Goal: Information Seeking & Learning: Find specific fact

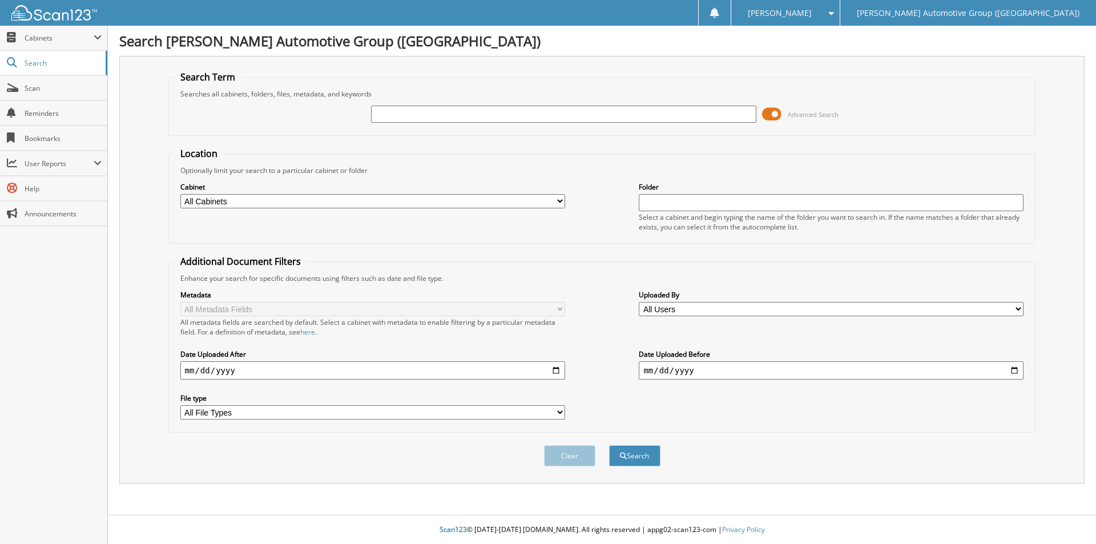
click at [404, 112] on input "text" at bounding box center [563, 114] width 385 height 17
type input "461282"
click at [609, 445] on button "Search" at bounding box center [634, 455] width 51 height 21
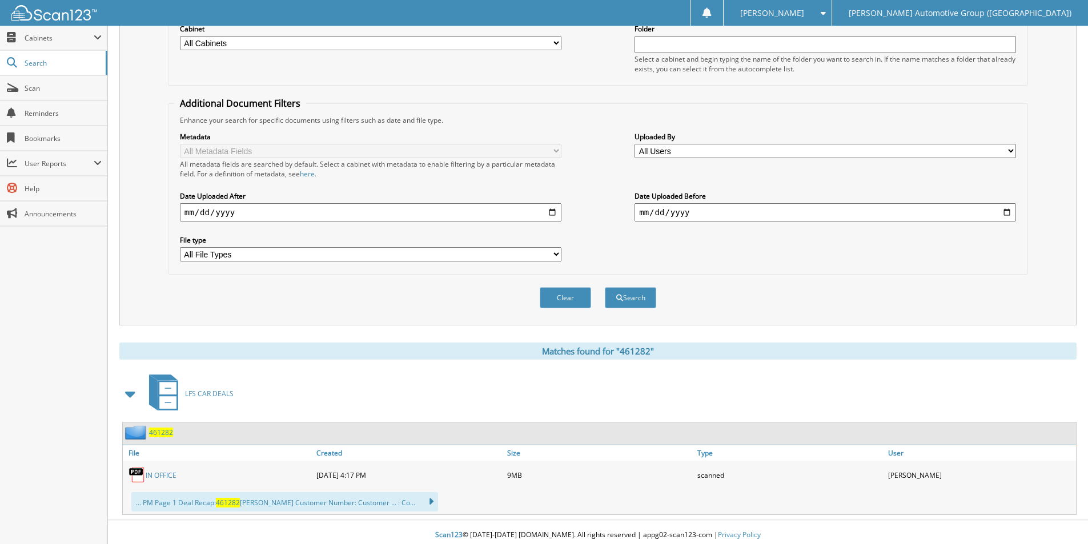
scroll to position [164, 0]
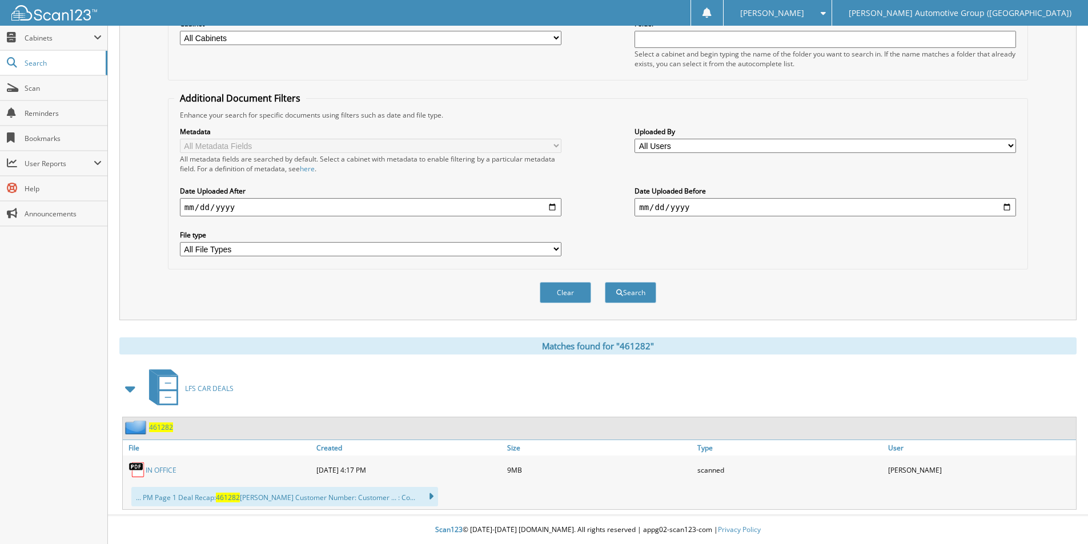
click at [163, 425] on span "461282" at bounding box center [161, 428] width 24 height 10
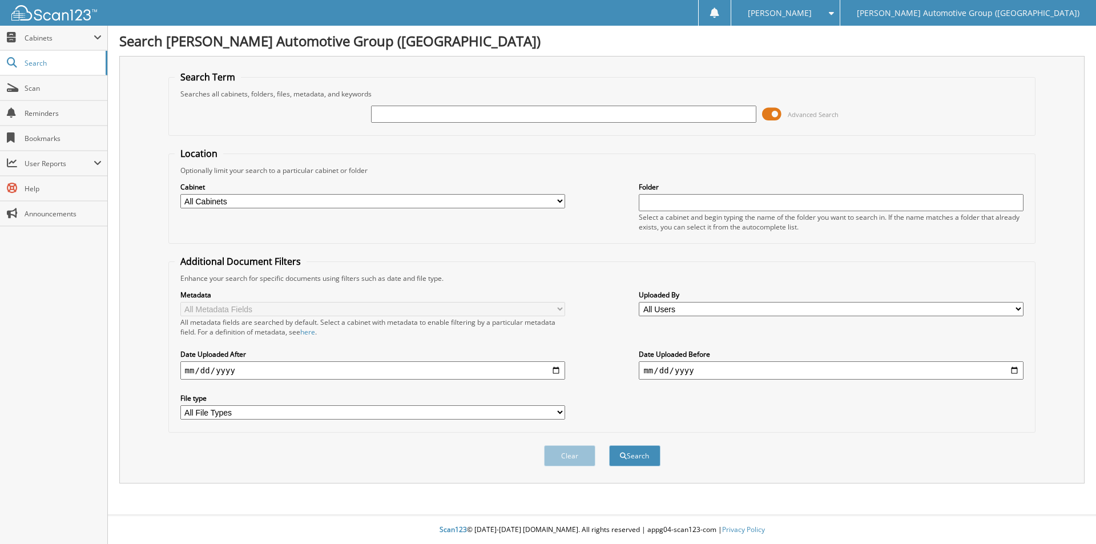
click at [471, 114] on input "text" at bounding box center [563, 114] width 385 height 17
type input "JT501962"
click at [648, 453] on button "Search" at bounding box center [634, 455] width 51 height 21
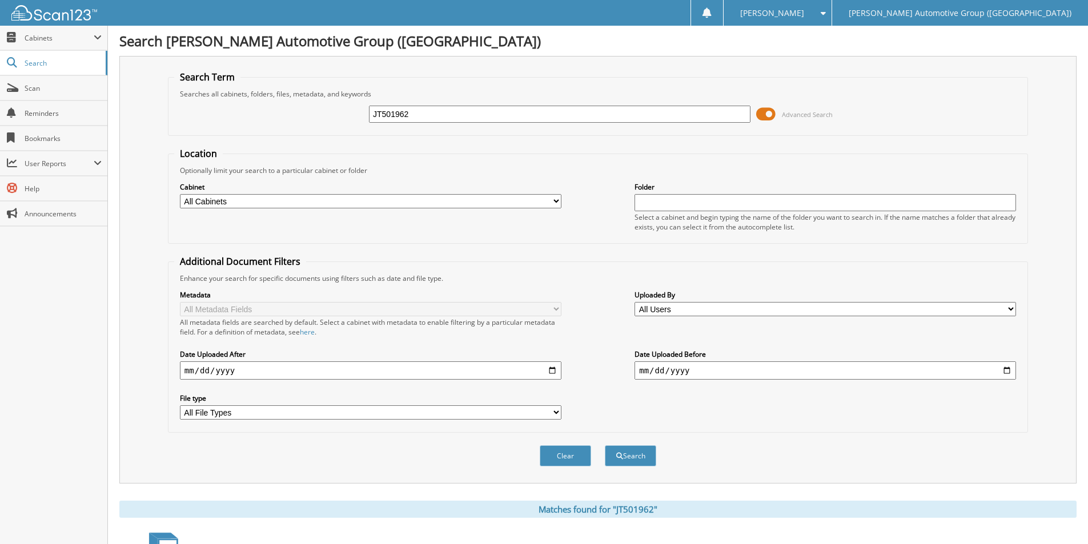
scroll to position [263, 0]
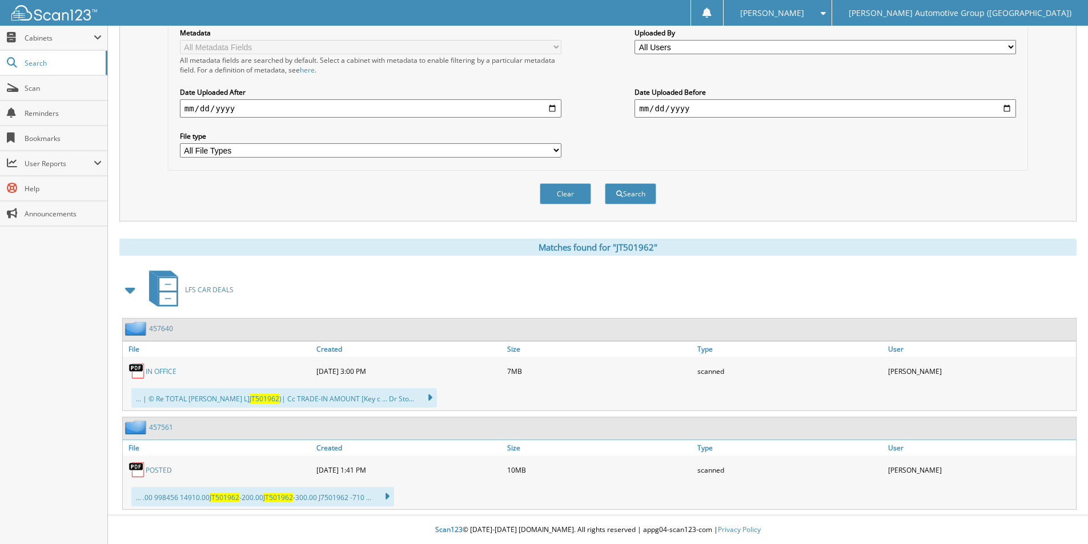
click at [163, 427] on link "457561" at bounding box center [161, 428] width 24 height 10
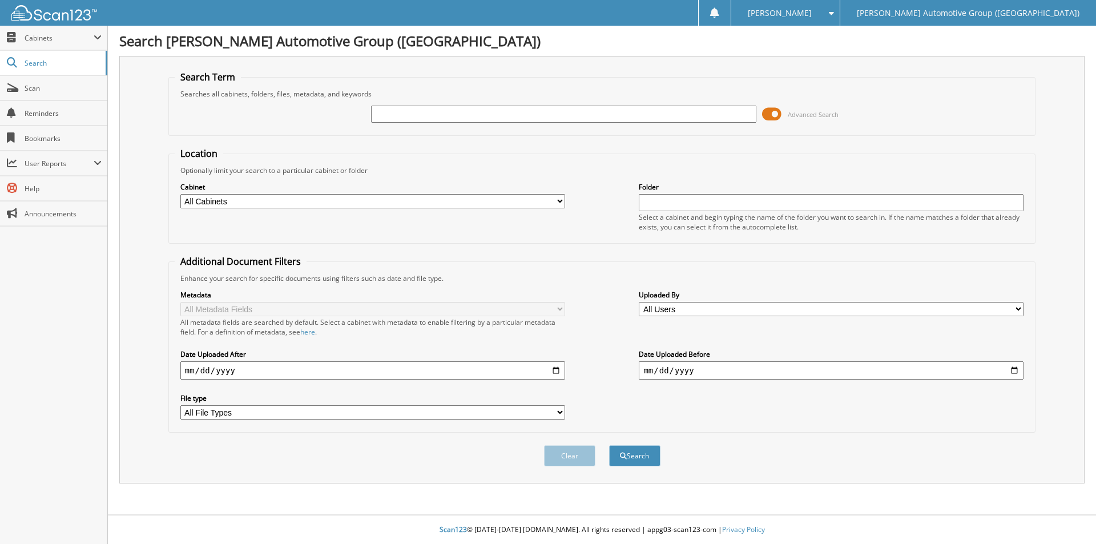
click at [405, 118] on input "text" at bounding box center [563, 114] width 385 height 17
click at [499, 114] on input "text" at bounding box center [563, 114] width 385 height 17
type input "351722"
click at [609, 445] on button "Search" at bounding box center [634, 455] width 51 height 21
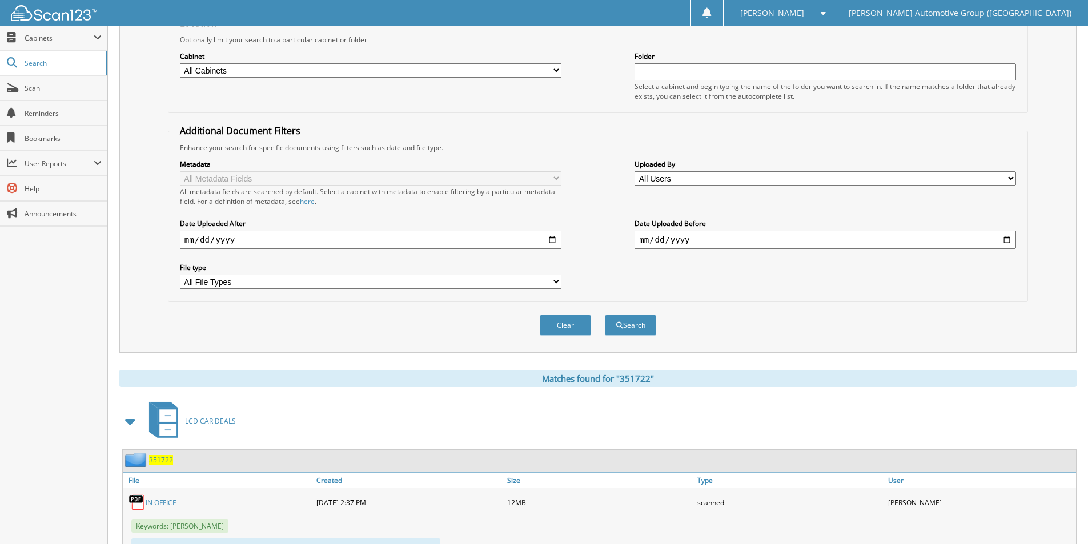
scroll to position [230, 0]
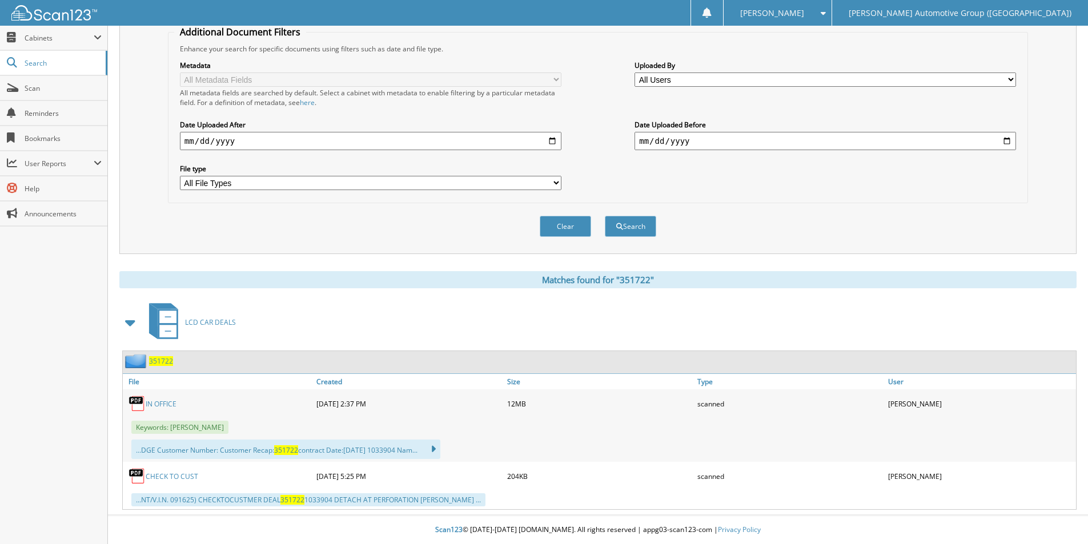
click at [186, 475] on link "CHECK TO CUST" at bounding box center [172, 477] width 53 height 10
click at [166, 402] on link "IN OFFICE" at bounding box center [161, 404] width 31 height 10
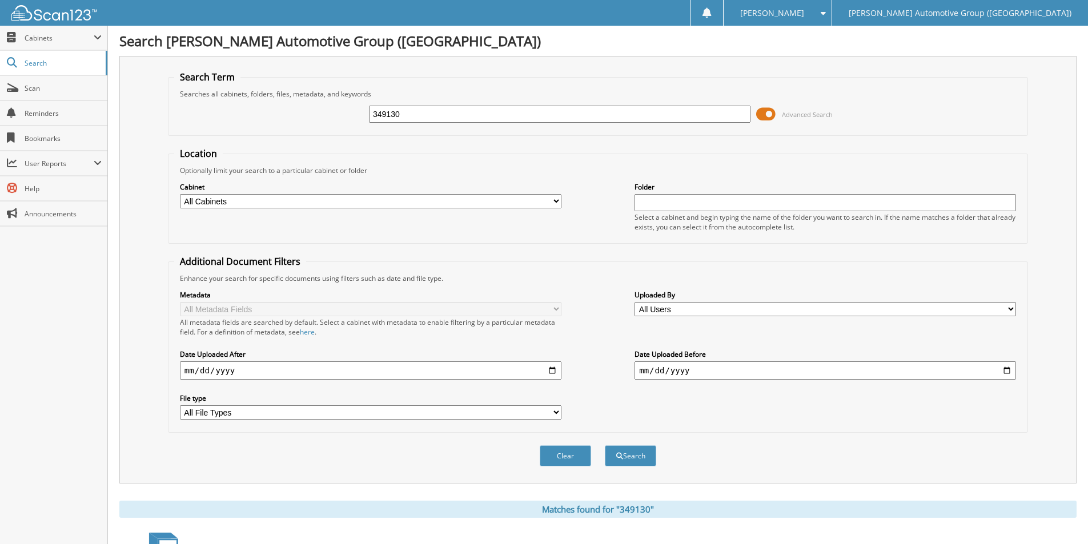
drag, startPoint x: 316, startPoint y: 121, endPoint x: 291, endPoint y: 109, distance: 27.8
click at [292, 111] on div "349130 Advanced Search" at bounding box center [597, 114] width 847 height 31
type input "n"
type input "B"
type input "NG371601"
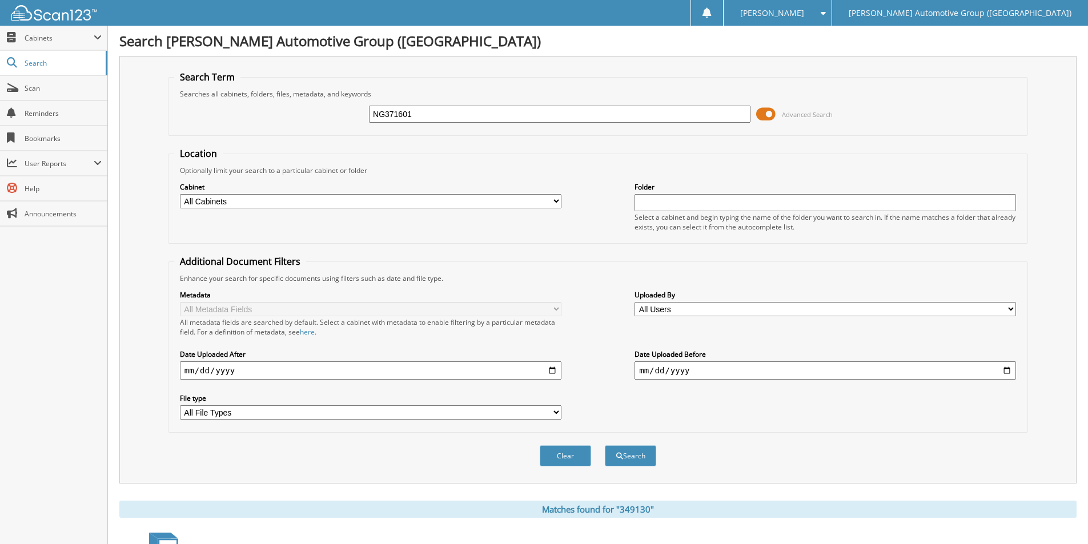
click at [605, 445] on button "Search" at bounding box center [630, 455] width 51 height 21
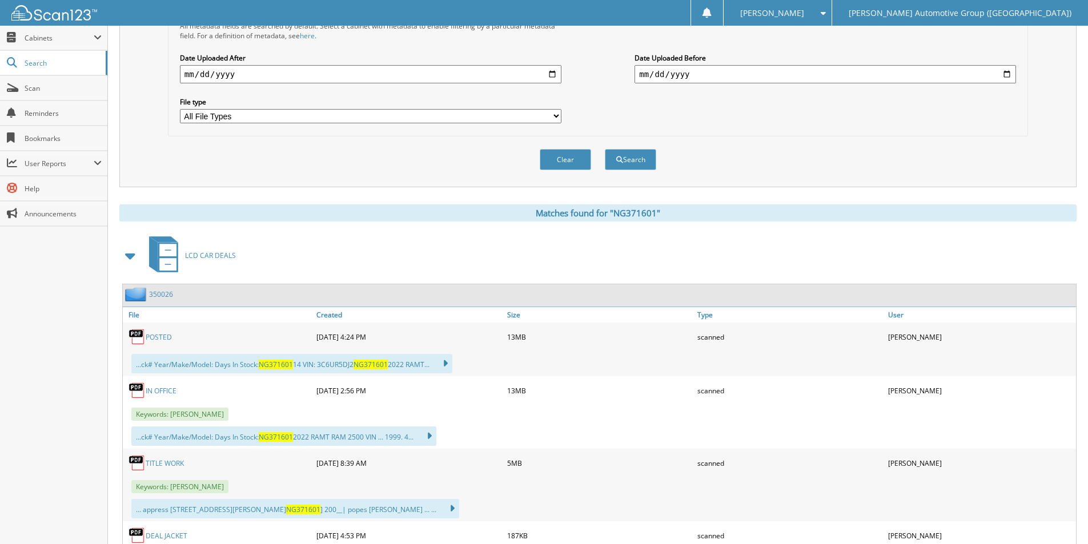
scroll to position [400, 0]
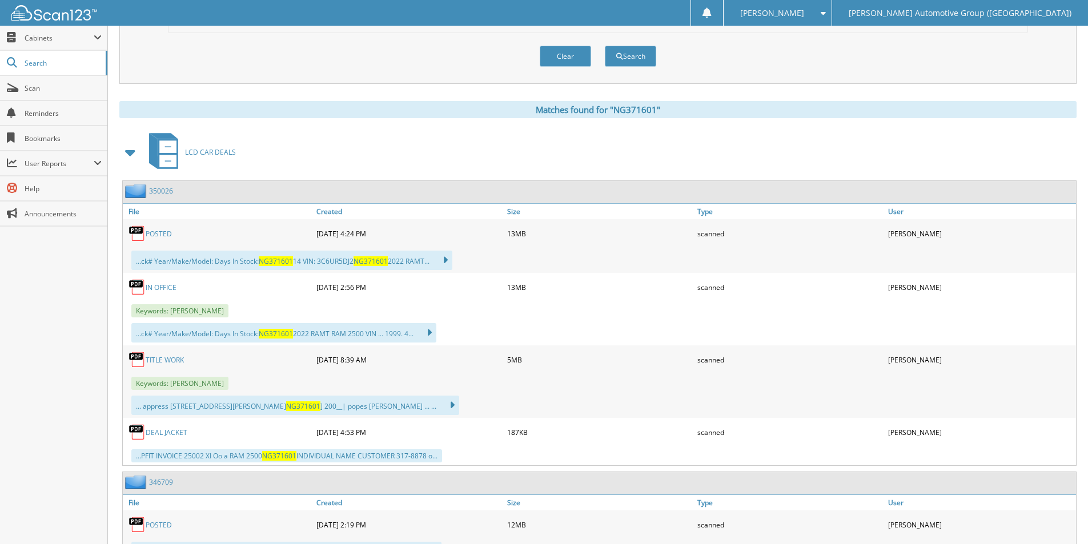
click at [152, 355] on link "TITLE WORK" at bounding box center [165, 360] width 38 height 10
click at [163, 234] on link "POSTED" at bounding box center [159, 234] width 26 height 10
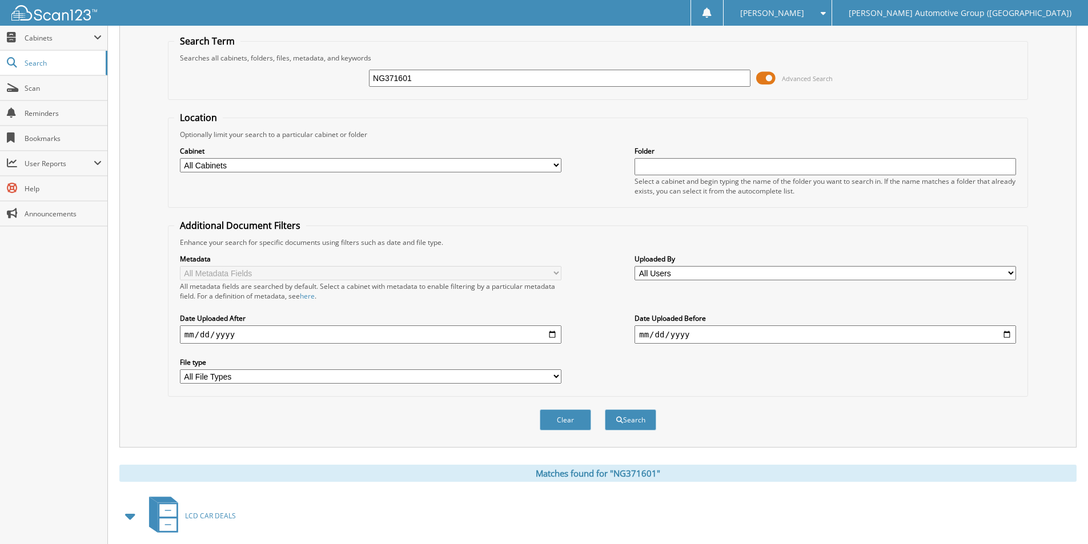
scroll to position [0, 0]
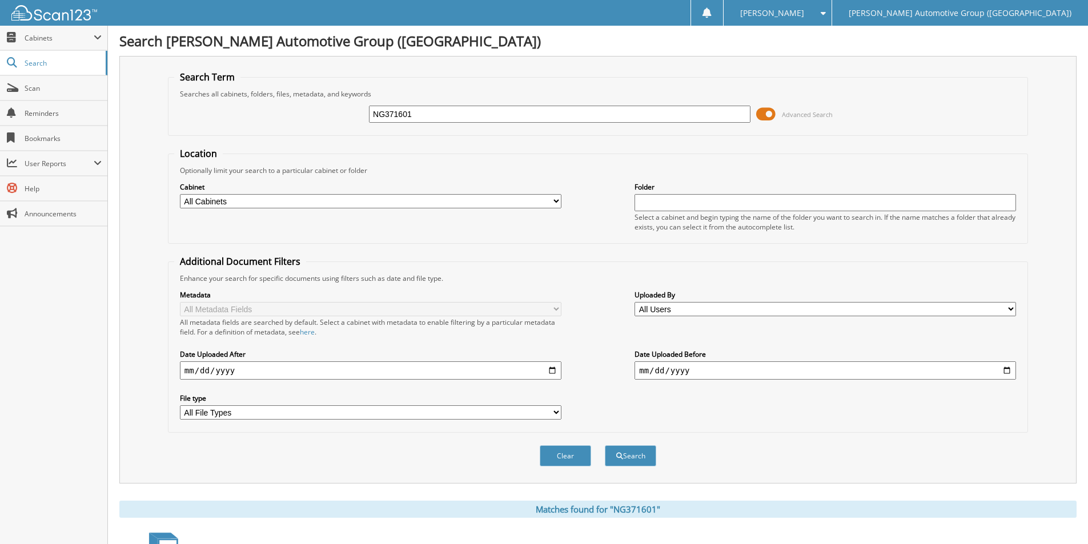
drag, startPoint x: 308, startPoint y: 104, endPoint x: 299, endPoint y: 101, distance: 9.6
click at [301, 103] on div "NG371601 Advanced Search" at bounding box center [597, 114] width 847 height 31
type input "S"
click at [420, 114] on input "text" at bounding box center [559, 114] width 381 height 17
type input "LG220024"
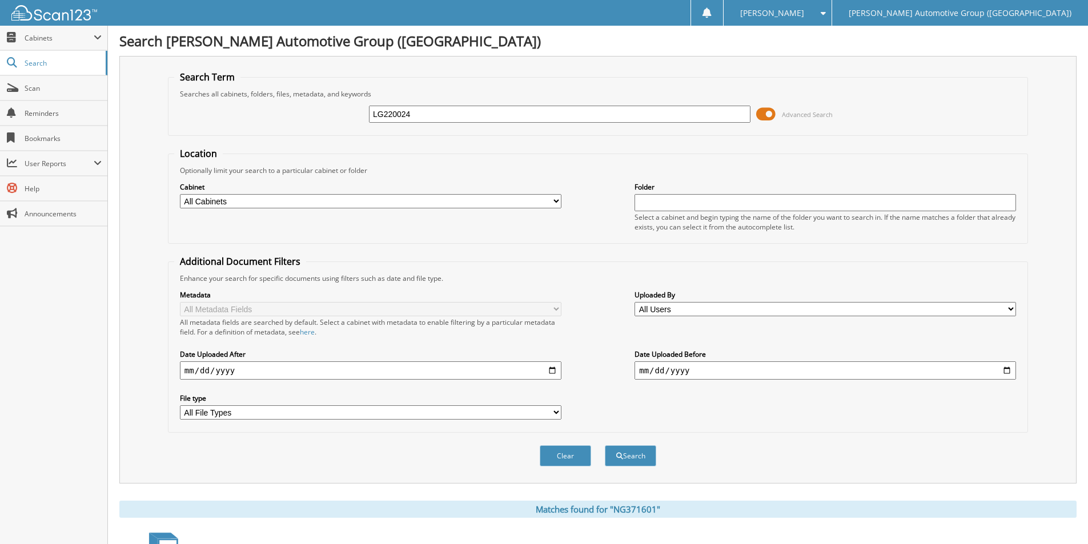
click at [605, 445] on button "Search" at bounding box center [630, 455] width 51 height 21
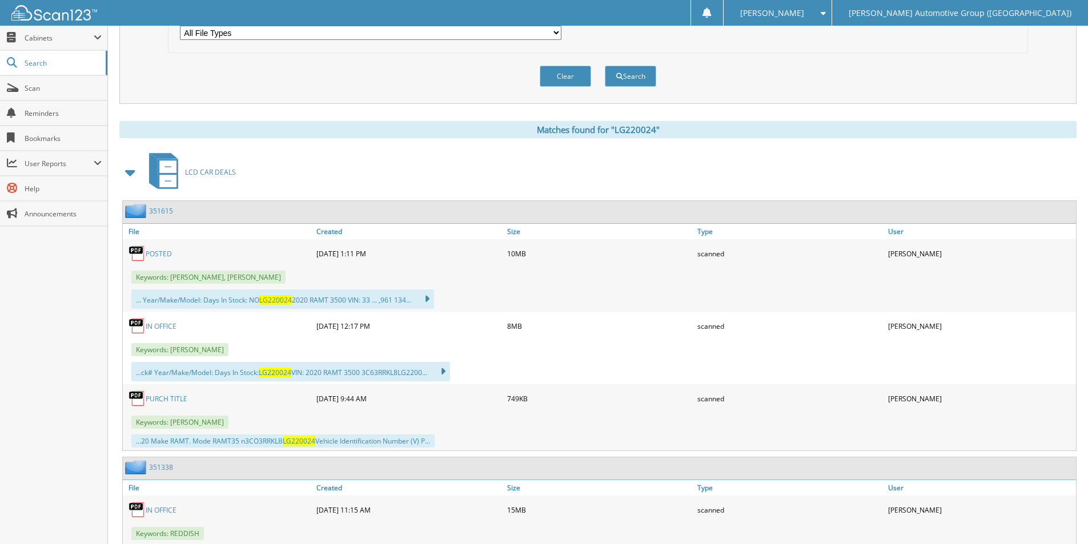
scroll to position [400, 0]
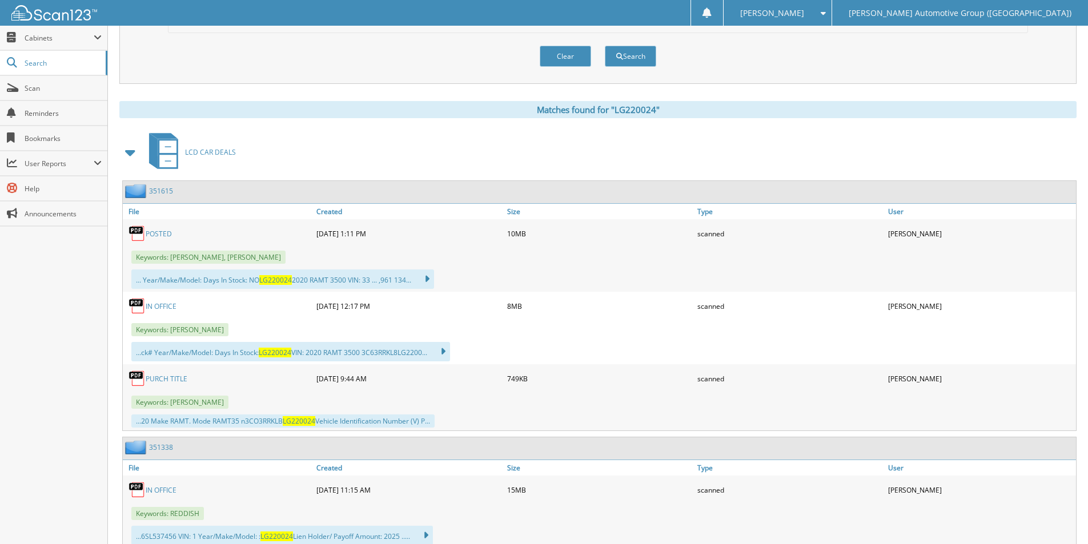
click at [163, 236] on link "POSTED" at bounding box center [159, 234] width 26 height 10
drag, startPoint x: 435, startPoint y: 115, endPoint x: 284, endPoint y: 111, distance: 150.8
drag, startPoint x: 415, startPoint y: 146, endPoint x: 413, endPoint y: 136, distance: 9.8
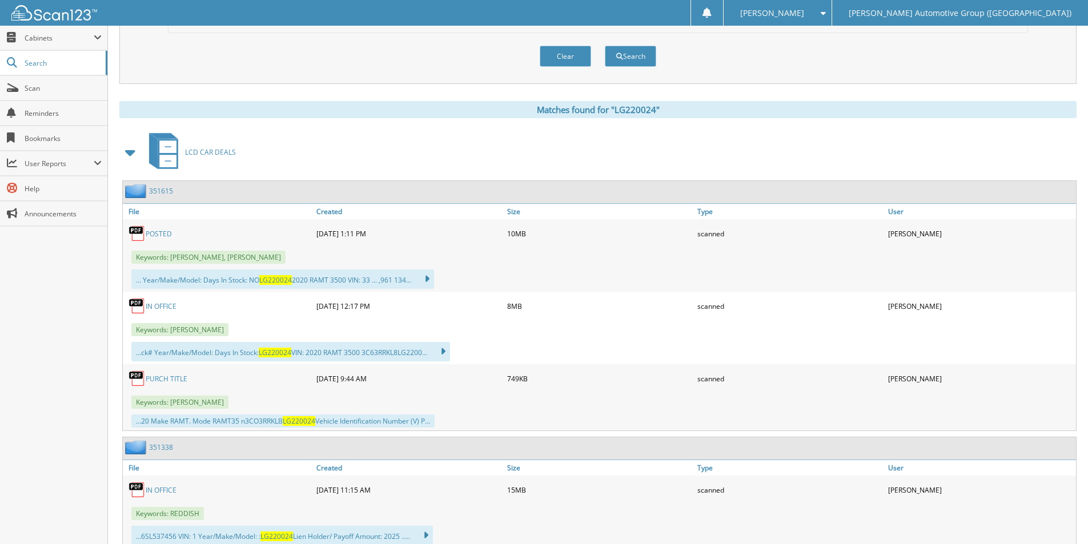
drag, startPoint x: 418, startPoint y: 111, endPoint x: 346, endPoint y: 119, distance: 72.9
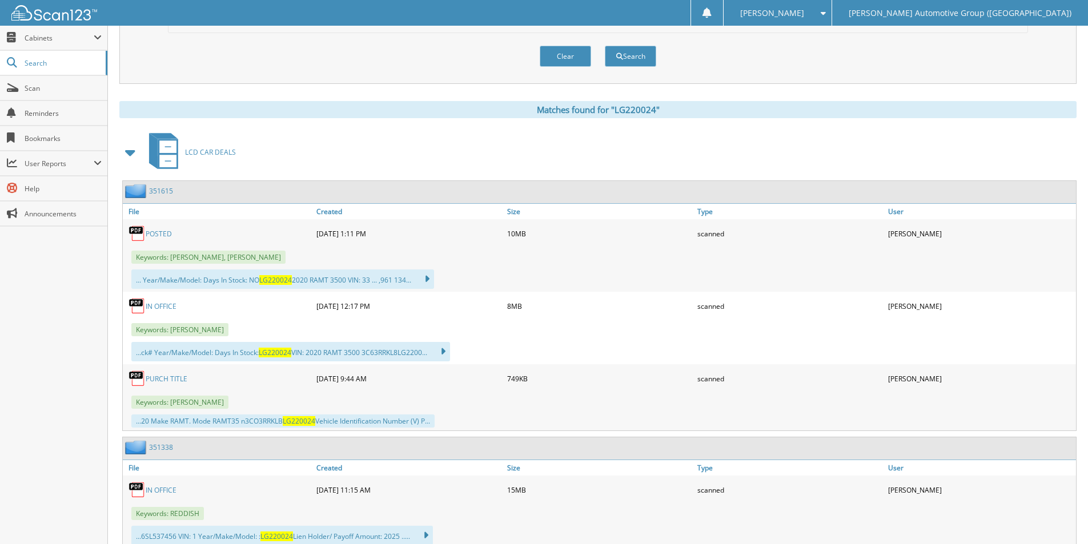
type input "L"
type input "REF52214"
click at [605, 46] on button "Search" at bounding box center [630, 56] width 51 height 21
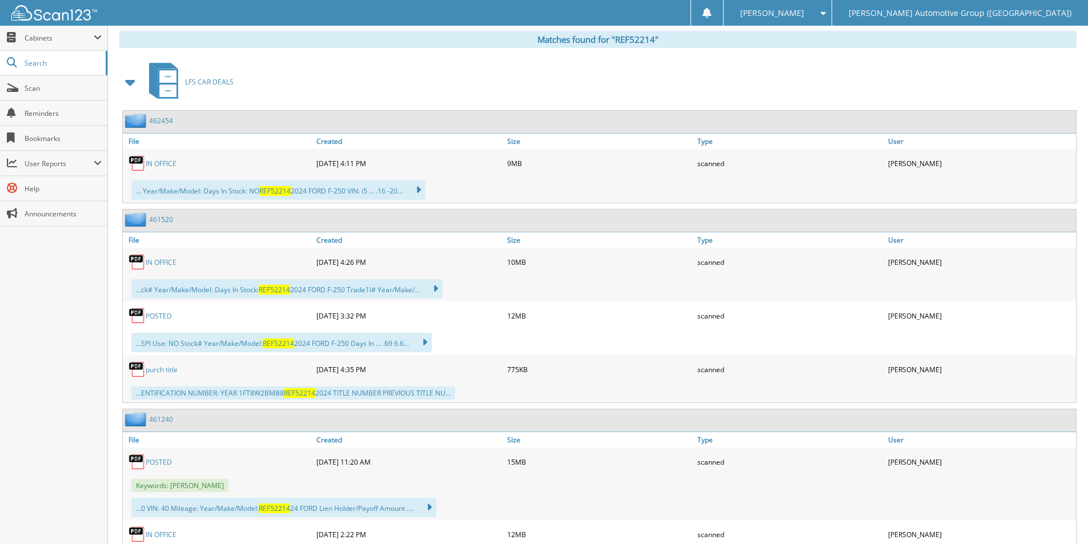
scroll to position [457, 0]
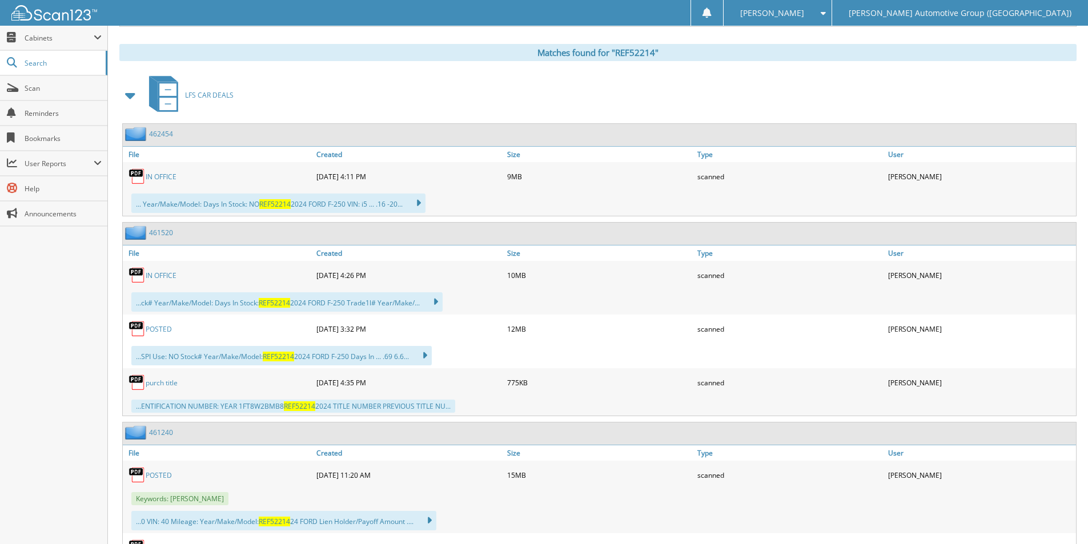
click at [162, 132] on link "462454" at bounding box center [161, 134] width 24 height 10
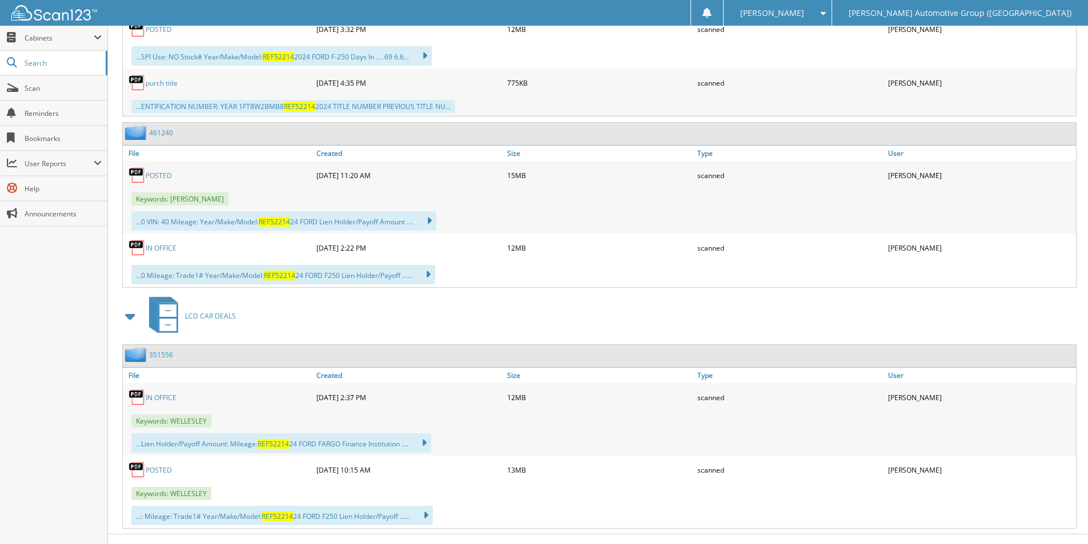
scroll to position [776, 0]
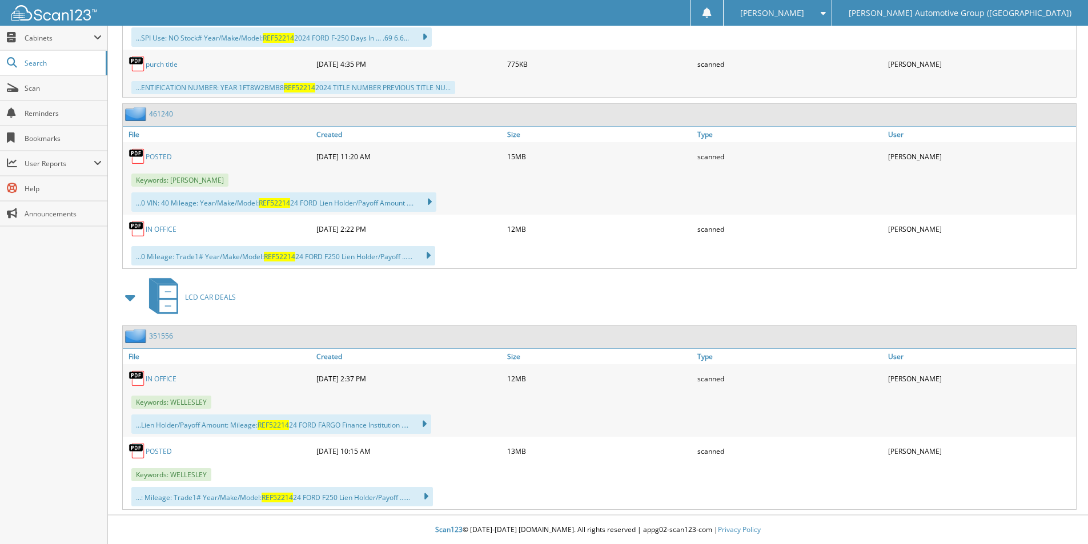
click at [158, 338] on link "351556" at bounding box center [161, 336] width 24 height 10
